Goal: Information Seeking & Learning: Learn about a topic

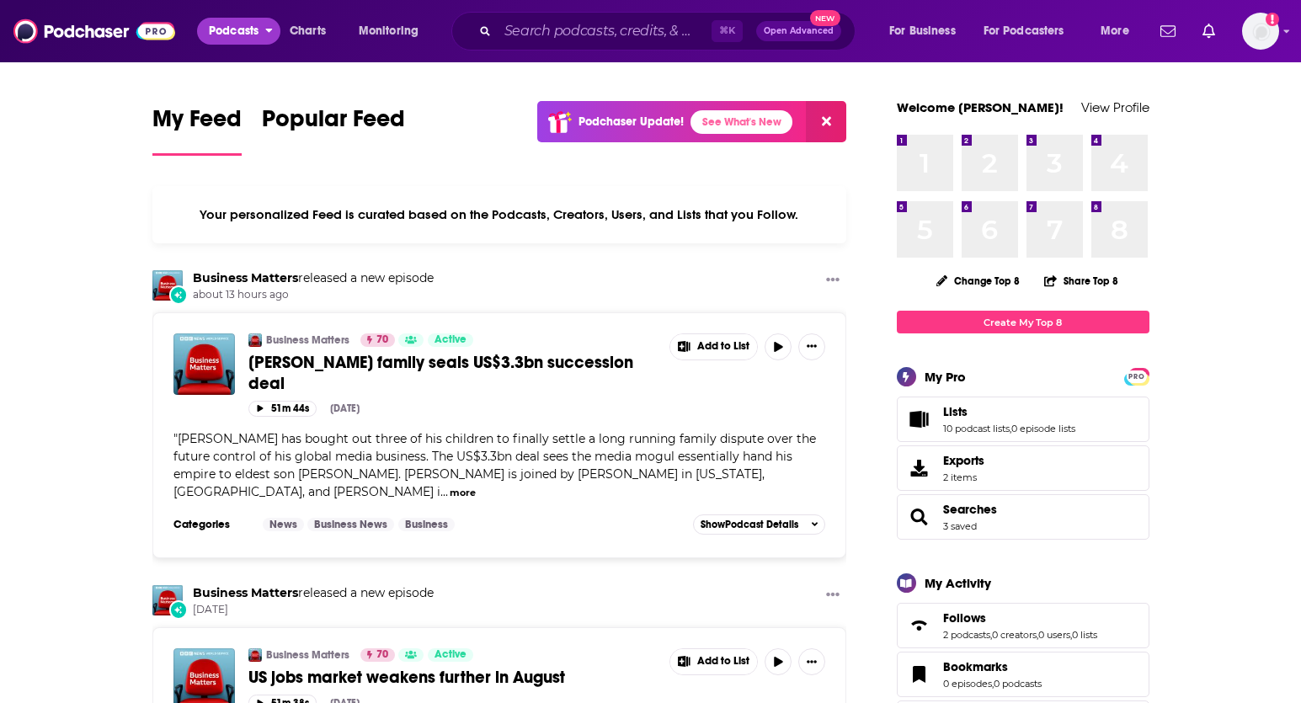
click at [257, 43] on button "Podcasts" at bounding box center [238, 31] width 83 height 27
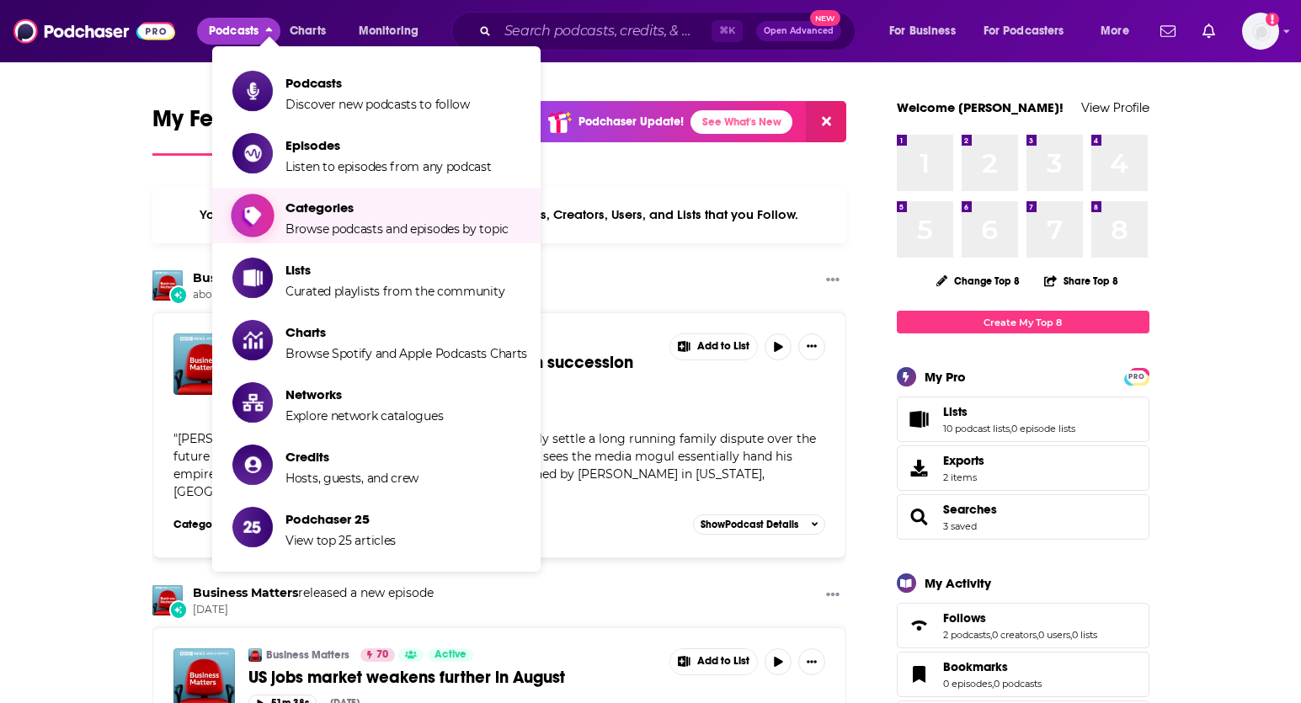
click at [324, 198] on span "Categories Browse podcasts and episodes by topic" at bounding box center [396, 215] width 223 height 42
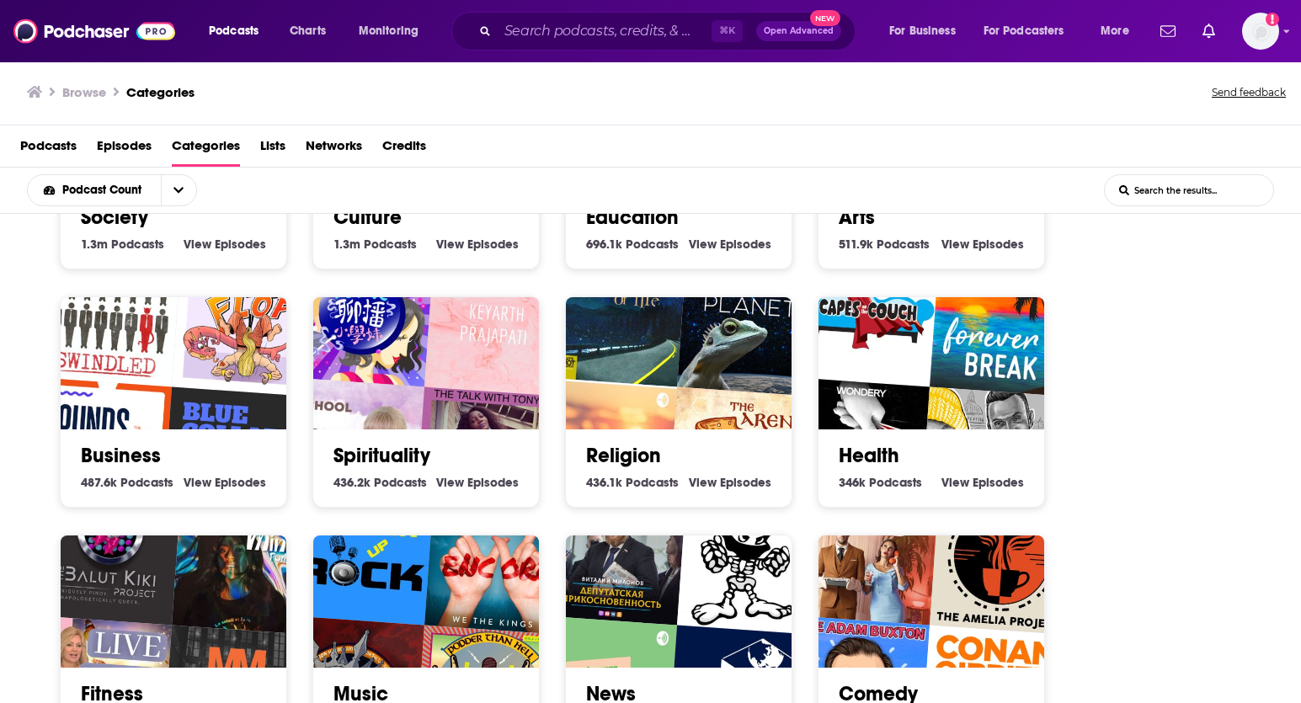
scroll to position [178, 0]
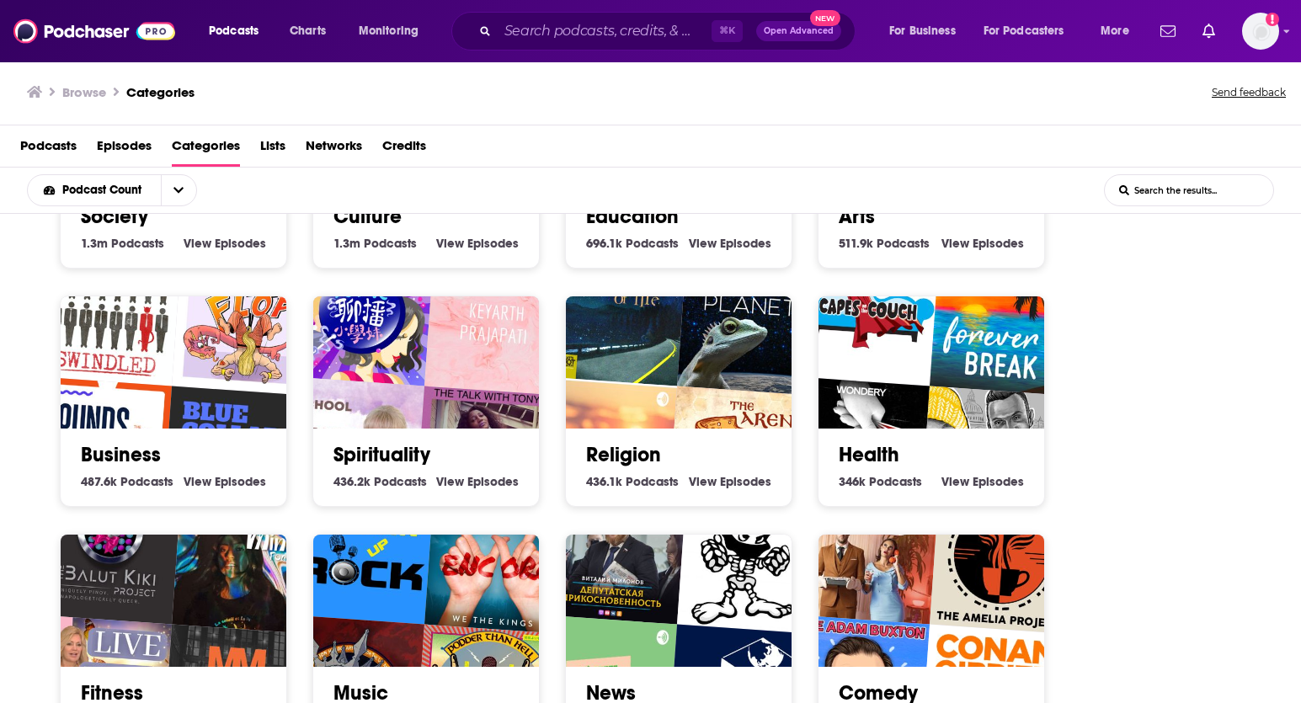
click at [199, 385] on img "Shonen Flop" at bounding box center [244, 323] width 145 height 145
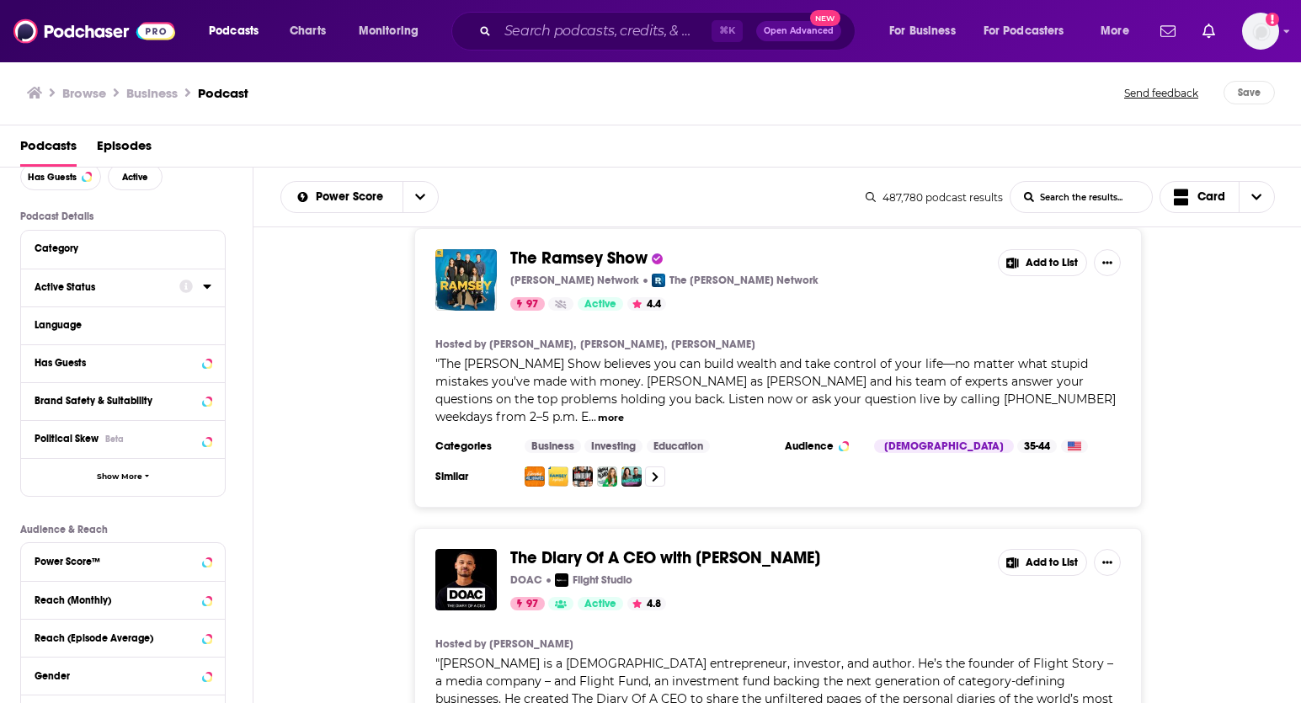
scroll to position [120, 0]
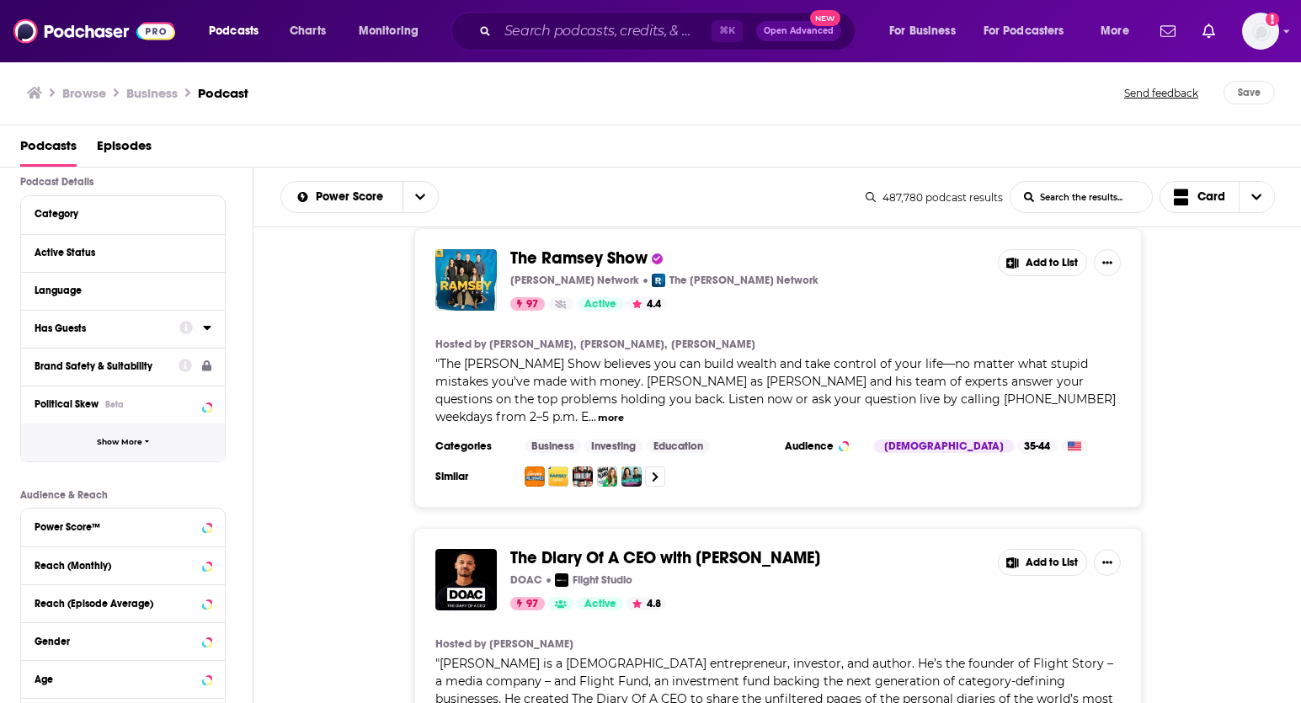
click at [85, 430] on button "Show More" at bounding box center [123, 442] width 204 height 38
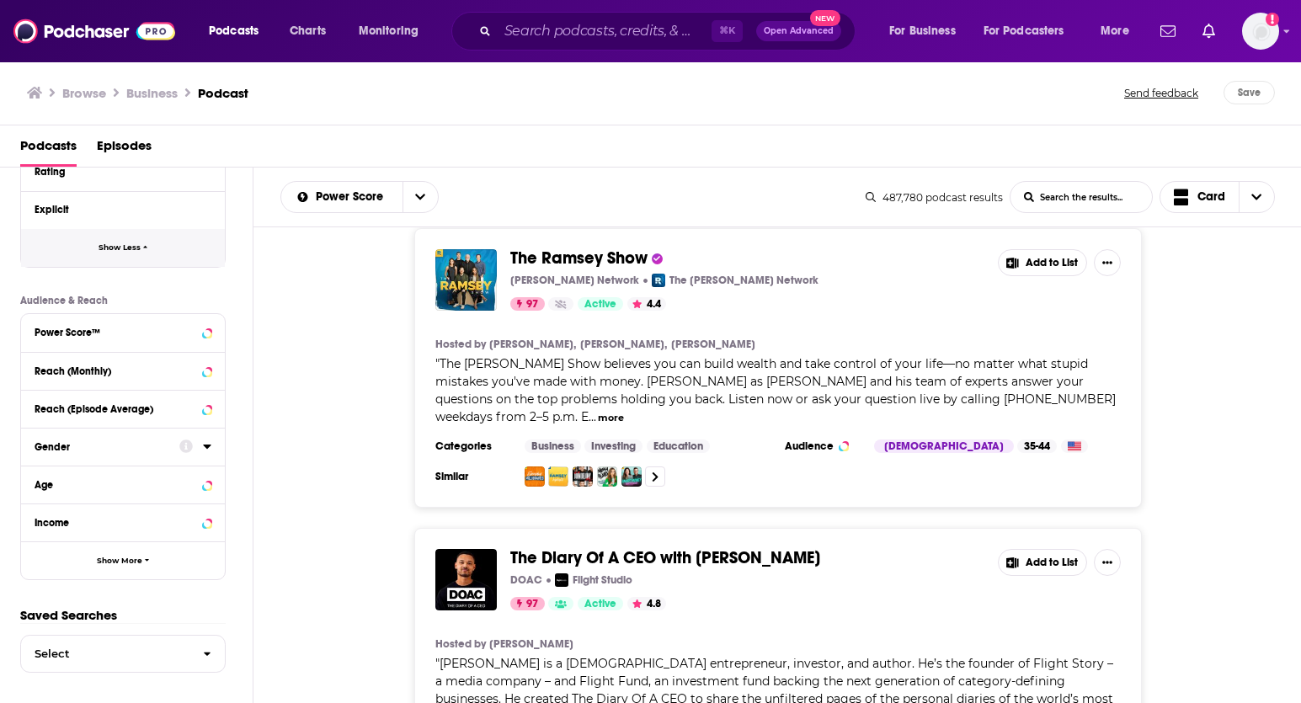
scroll to position [648, 0]
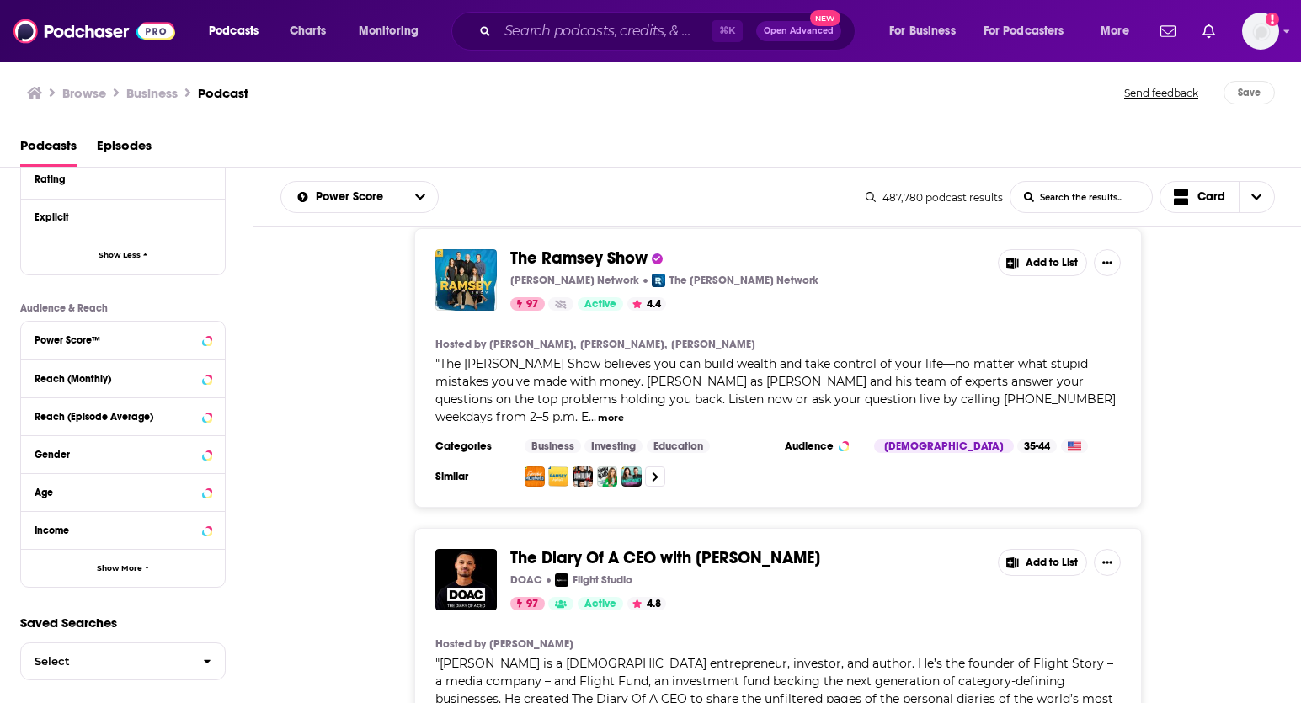
click at [92, 542] on div "Income" at bounding box center [123, 530] width 204 height 38
click at [92, 553] on button "Show More" at bounding box center [123, 568] width 204 height 38
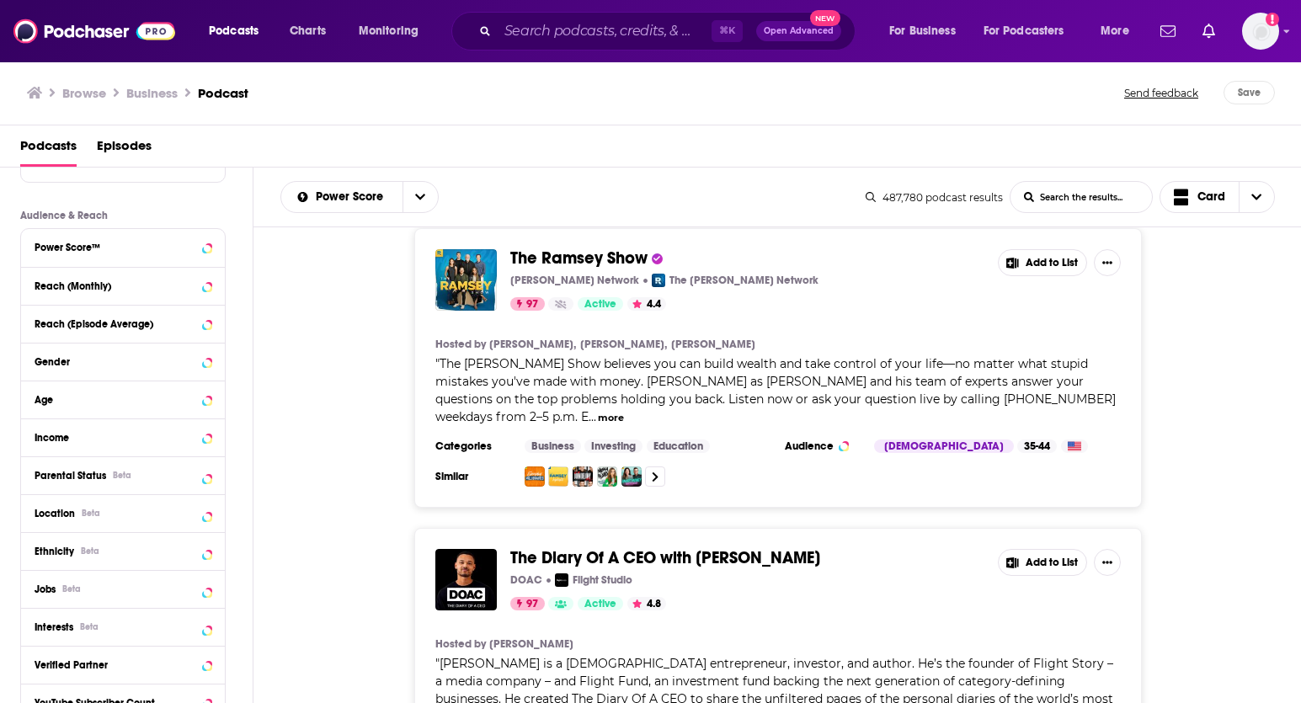
scroll to position [744, 0]
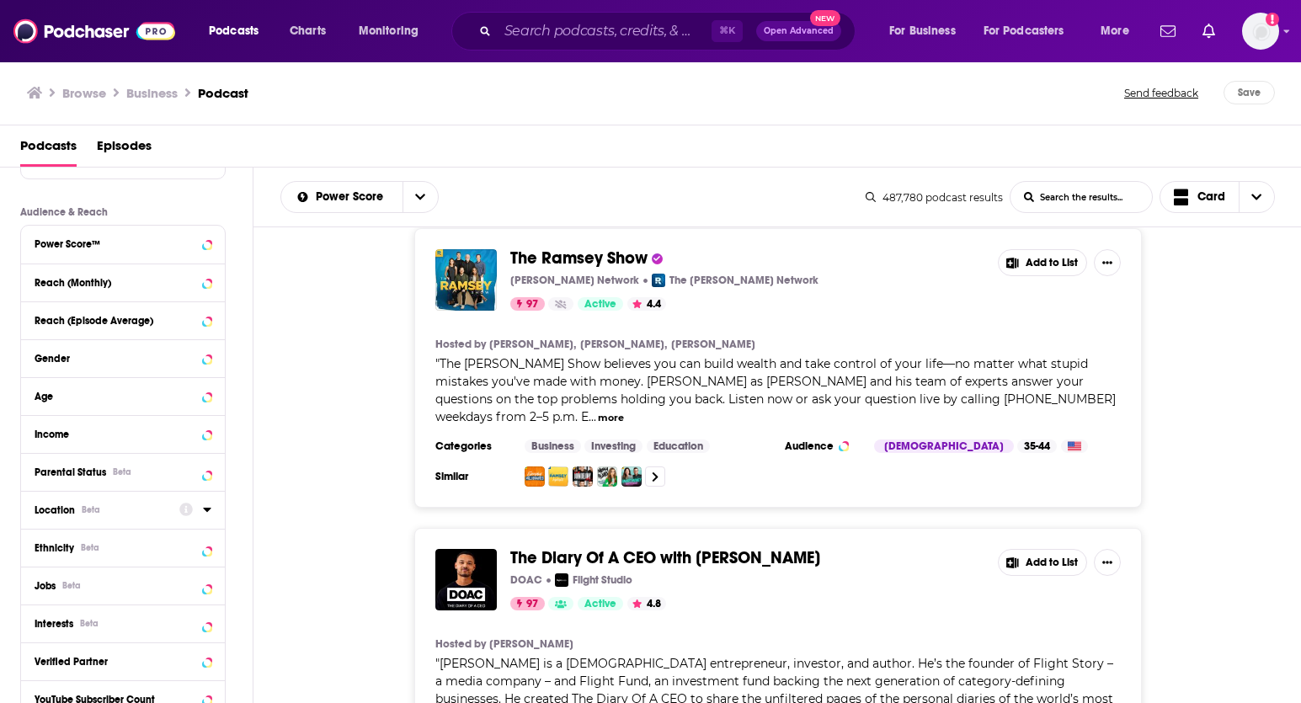
click at [199, 506] on div at bounding box center [195, 508] width 32 height 21
click at [205, 508] on icon at bounding box center [207, 510] width 8 height 4
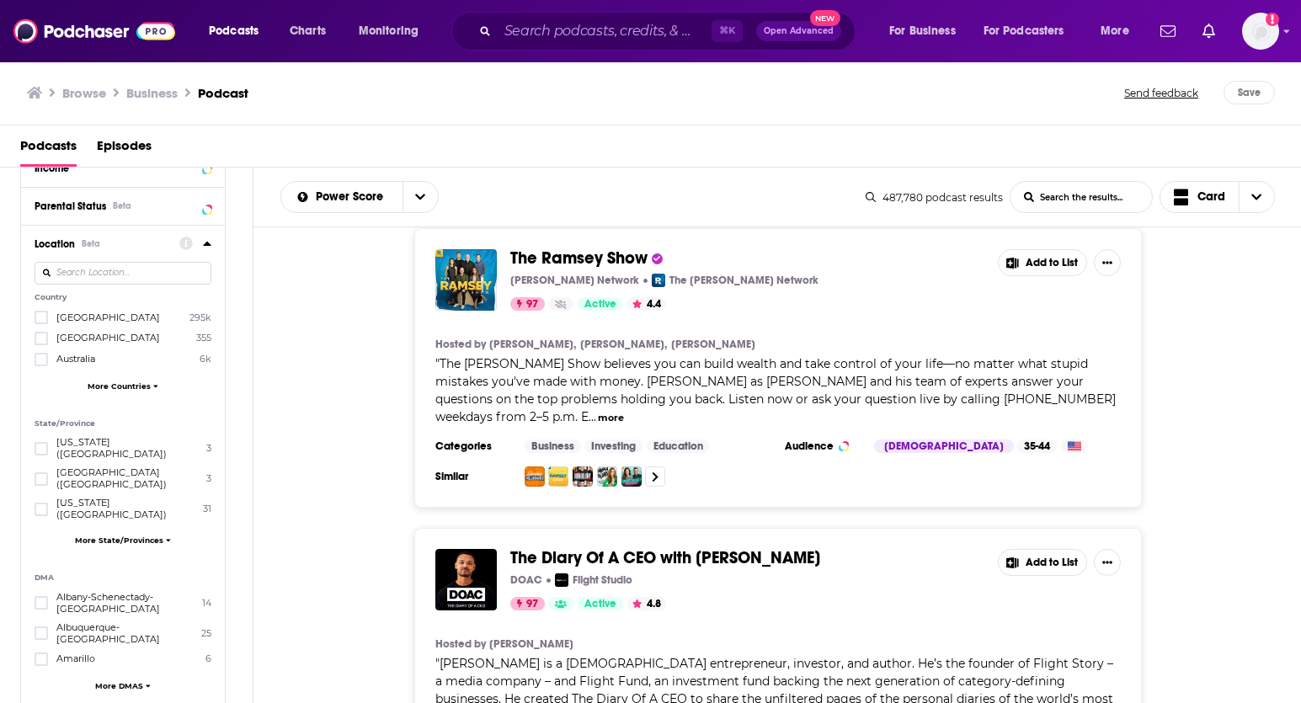
scroll to position [1008, 0]
click at [107, 385] on span "More Countries" at bounding box center [119, 387] width 63 height 9
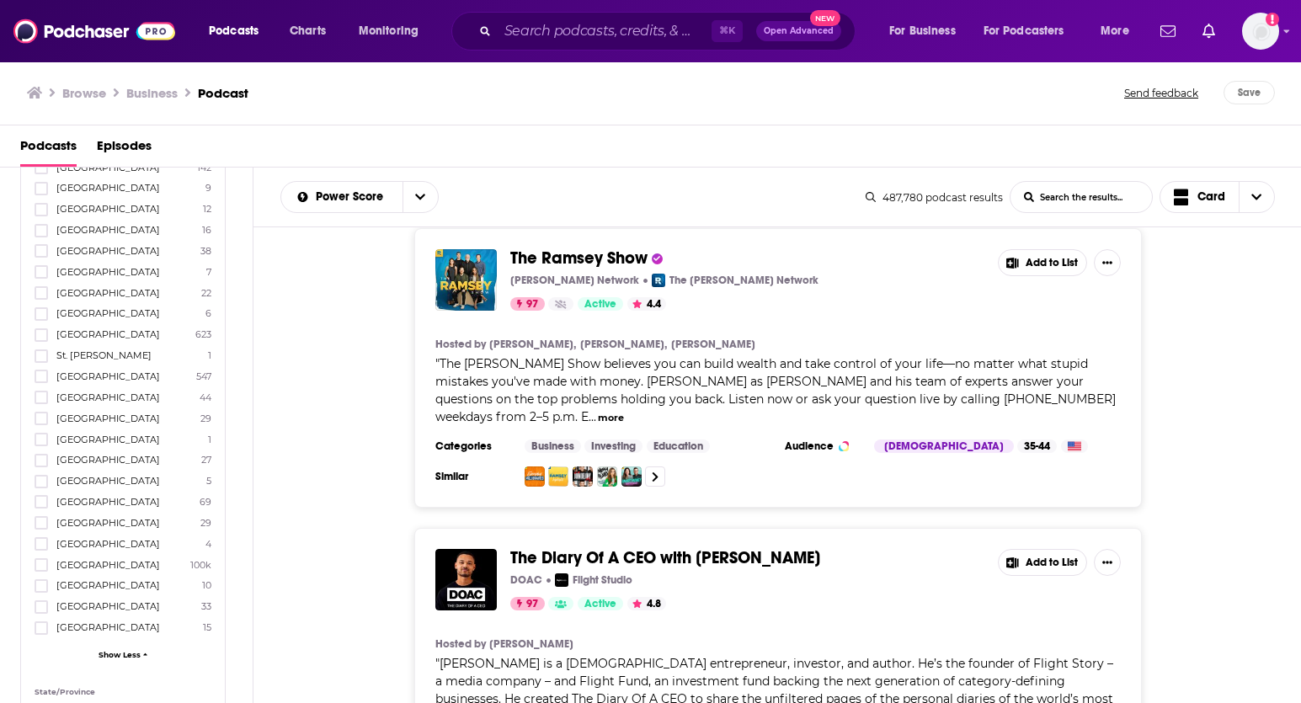
scroll to position [2561, 0]
click at [35, 535] on label at bounding box center [41, 541] width 13 height 13
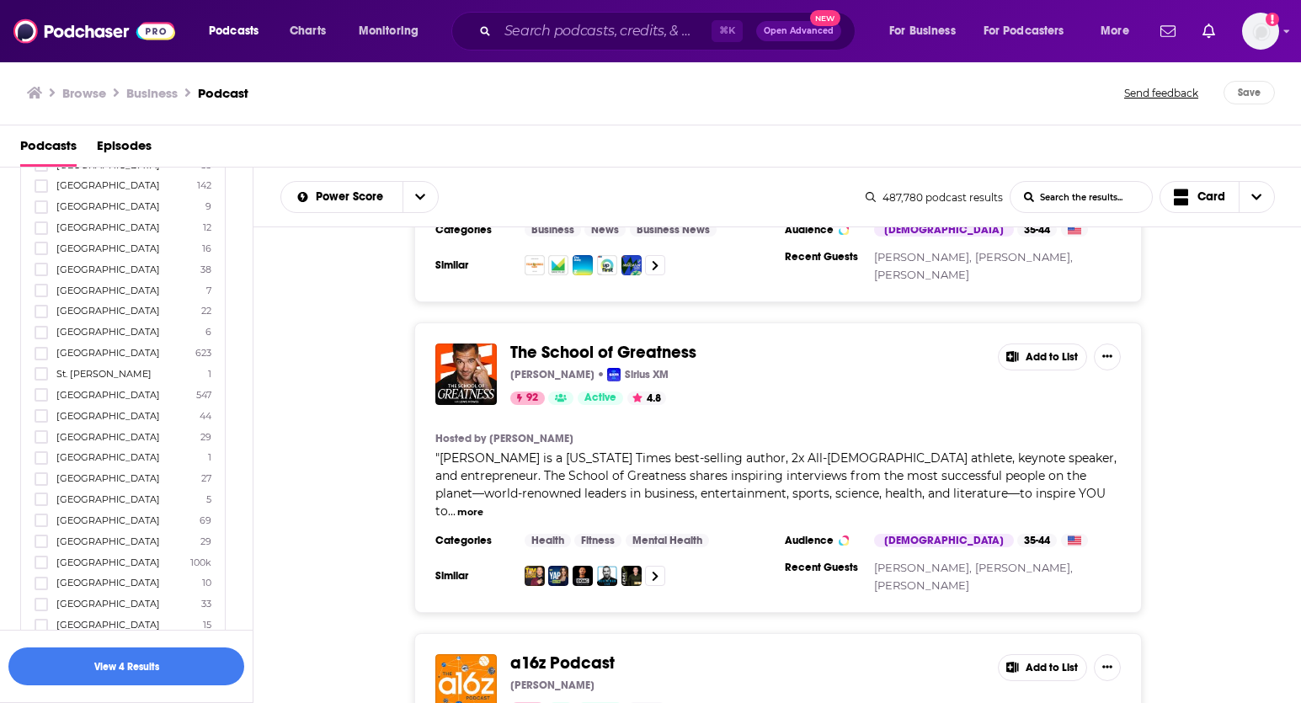
scroll to position [1870, 0]
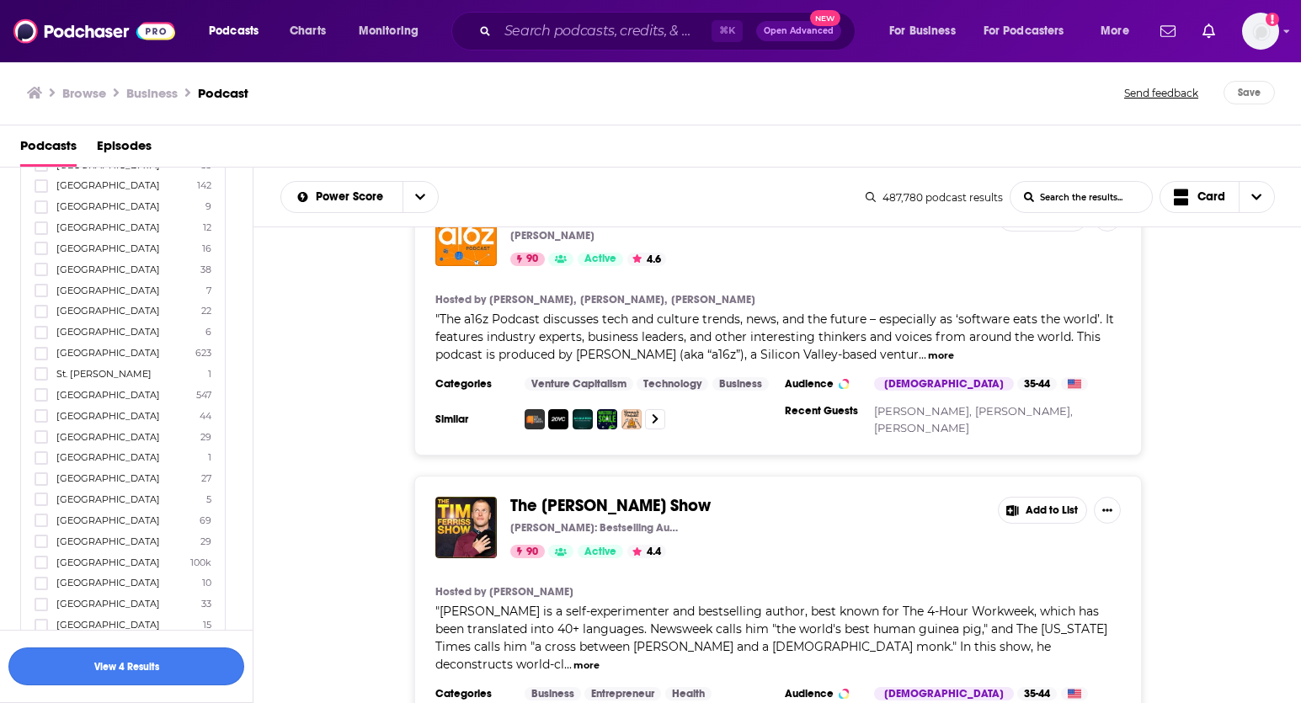
click at [119, 661] on button "View 4 Results" at bounding box center [126, 666] width 236 height 38
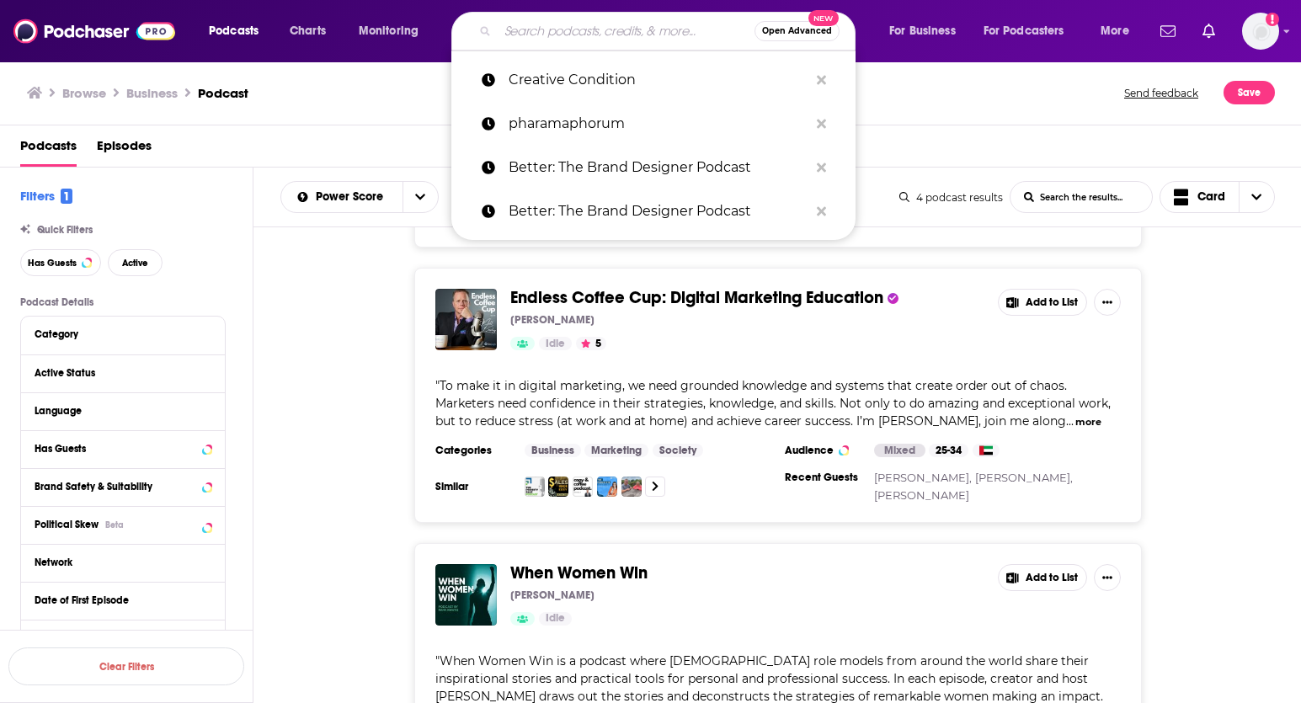
click at [626, 34] on input "Search podcasts, credits, & more..." at bounding box center [625, 31] width 257 height 27
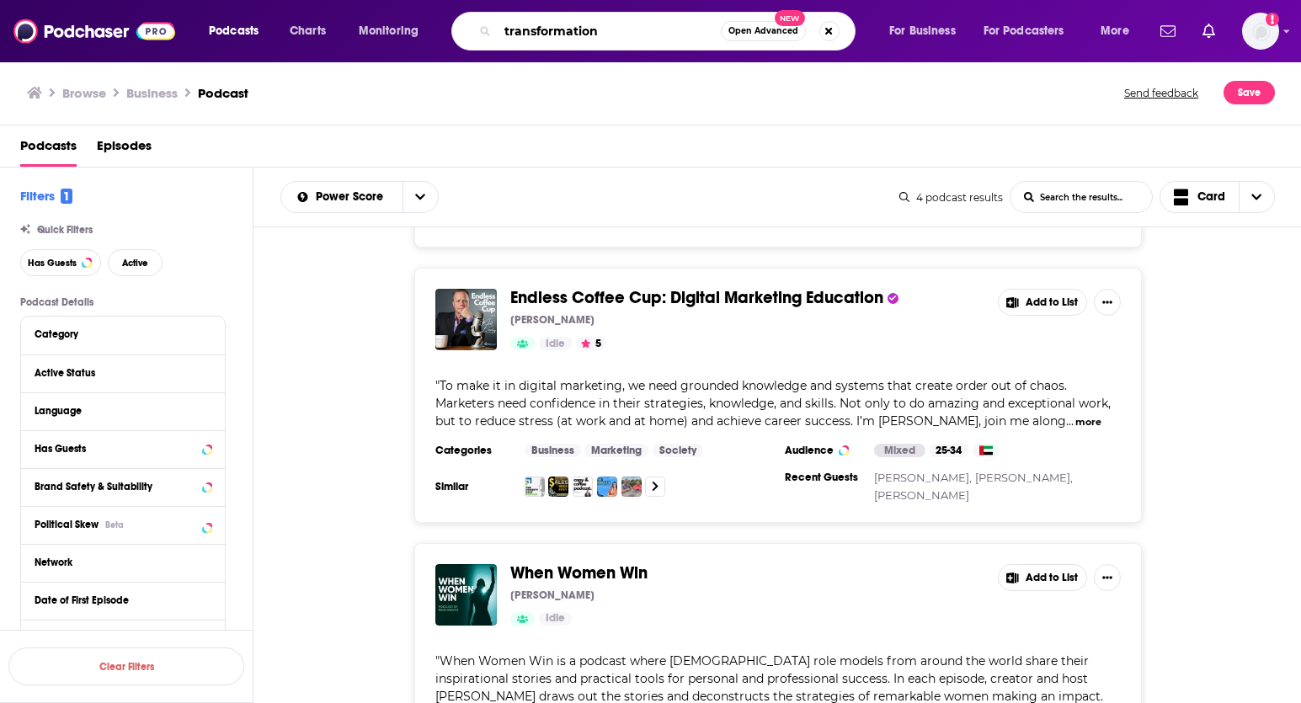
type input "transformation"
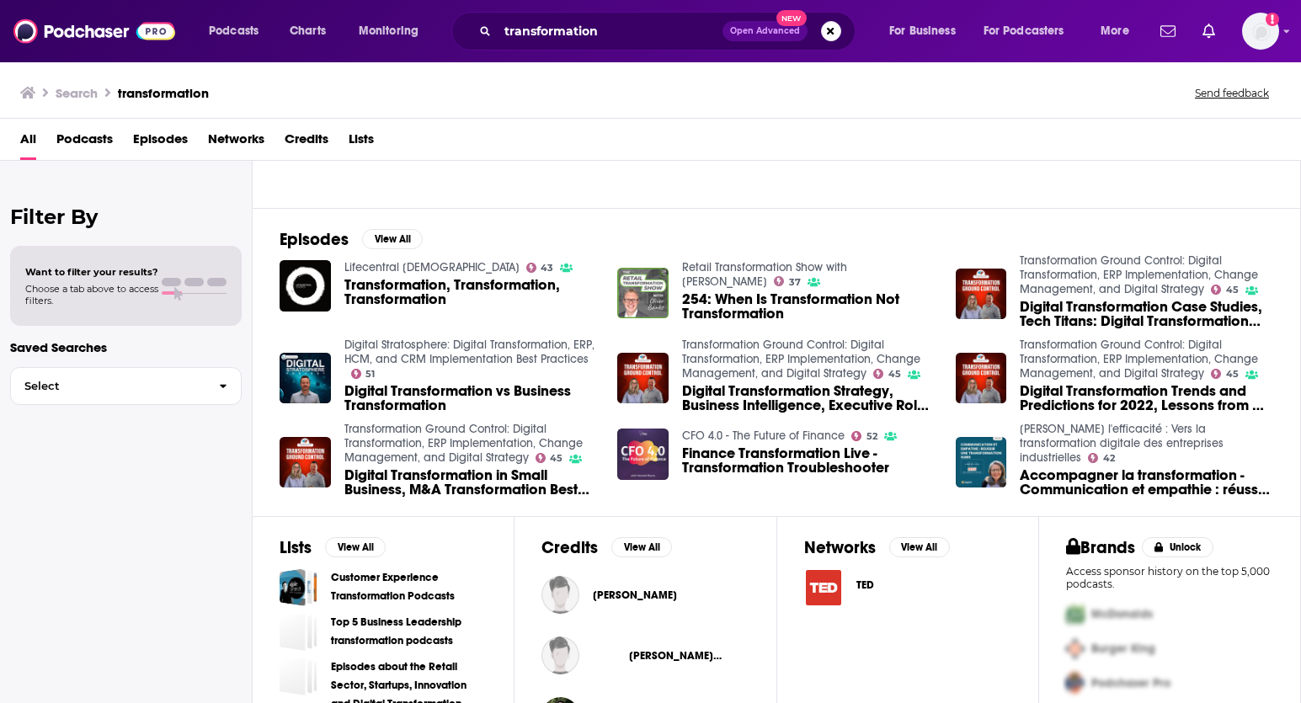
scroll to position [245, 0]
